Goal: Find specific page/section: Find specific page/section

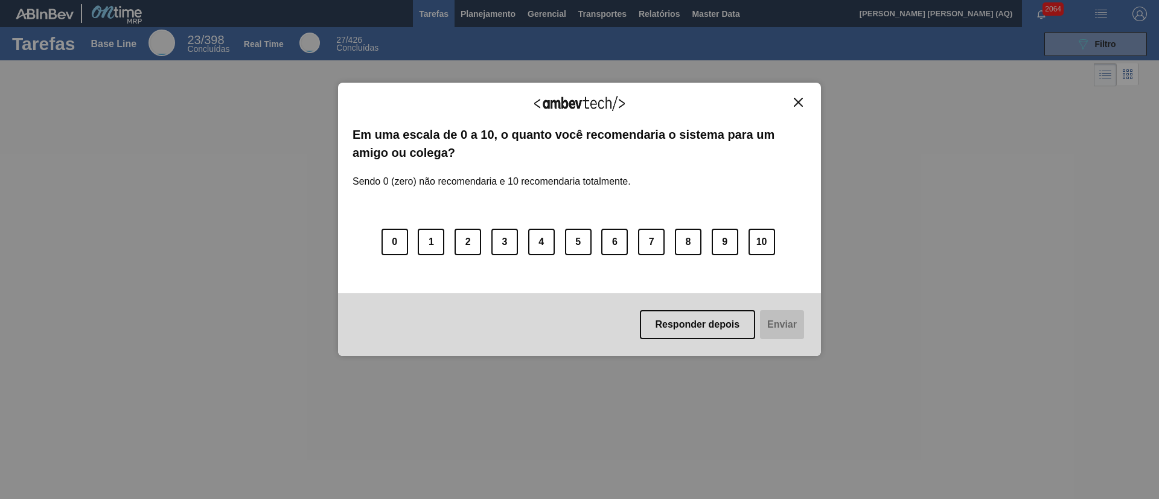
click at [798, 107] on button "Close" at bounding box center [798, 102] width 16 height 10
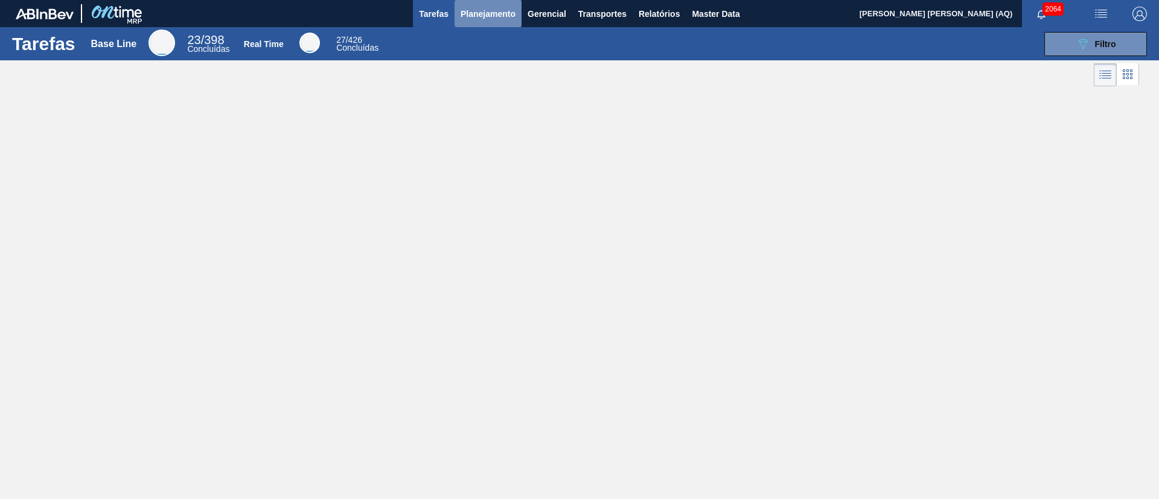
click at [479, 13] on span "Planejamento" at bounding box center [488, 14] width 55 height 14
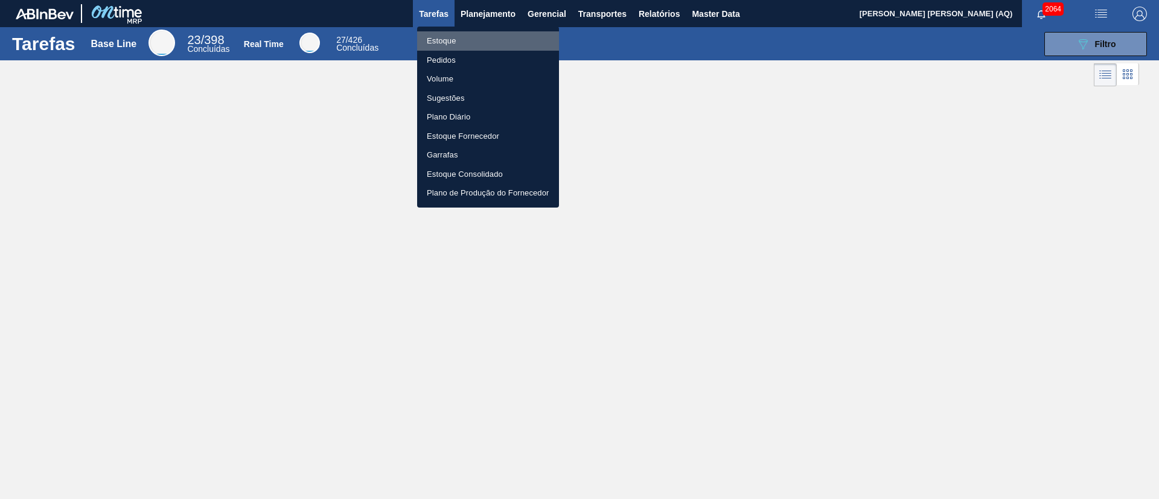
click at [441, 37] on li "Estoque" at bounding box center [488, 40] width 142 height 19
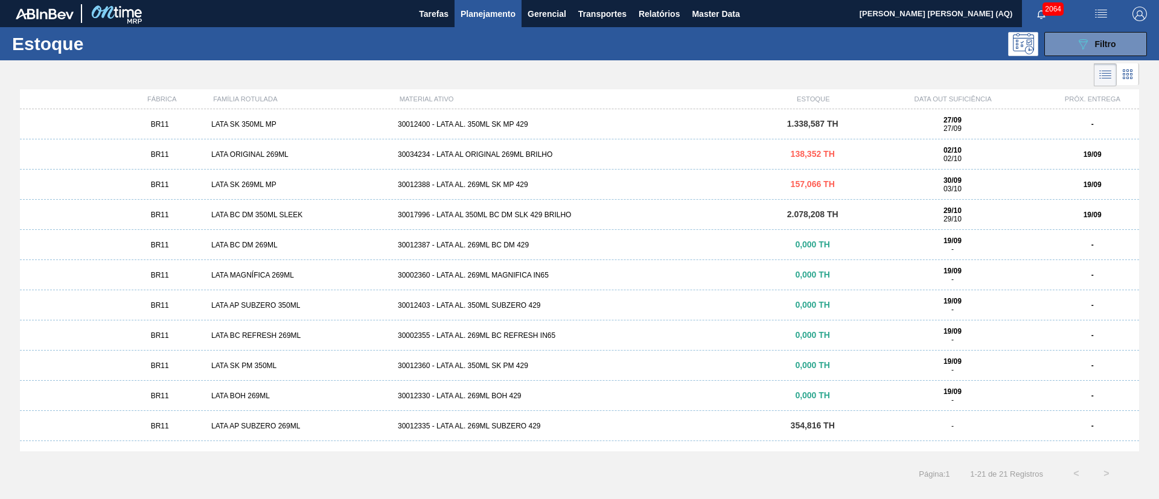
click at [310, 121] on div "LATA SK 350ML MP" at bounding box center [299, 124] width 187 height 8
